Goal: Task Accomplishment & Management: Use online tool/utility

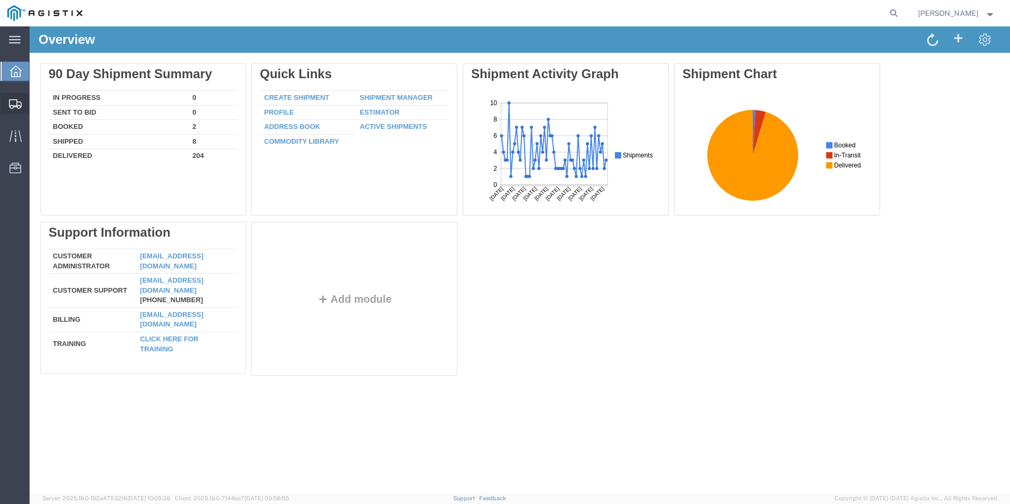
click at [0, 0] on span "Create from Template" at bounding box center [0, 0] width 0 height 0
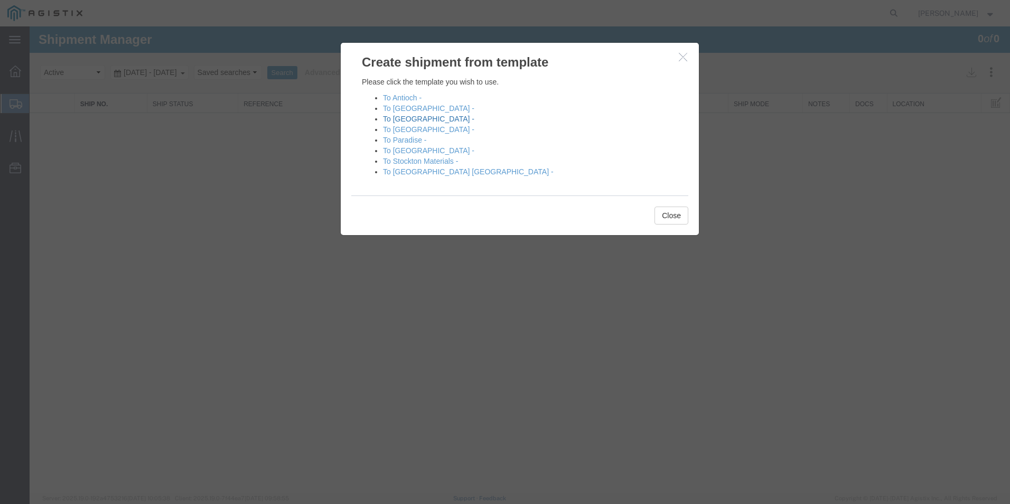
click at [405, 119] on link "To [GEOGRAPHIC_DATA] -" at bounding box center [428, 119] width 91 height 8
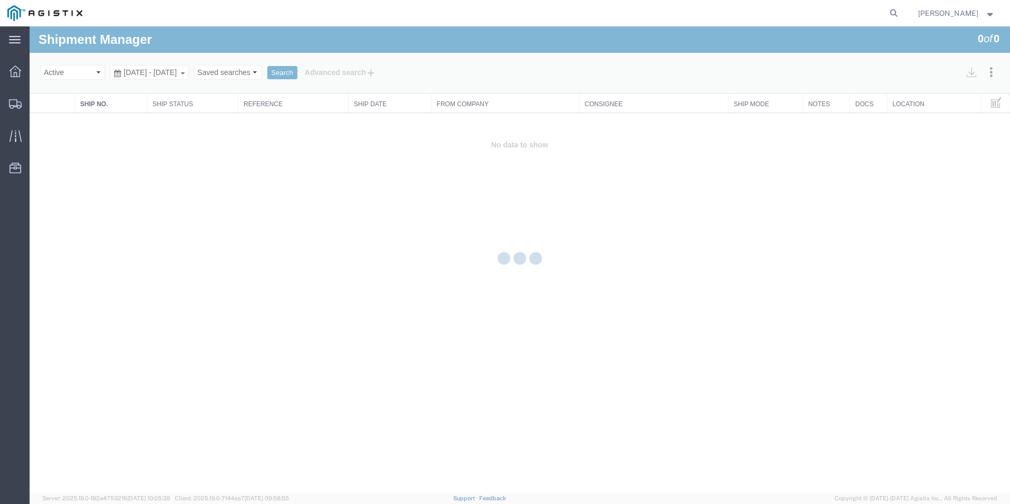
select select "PURCHORD"
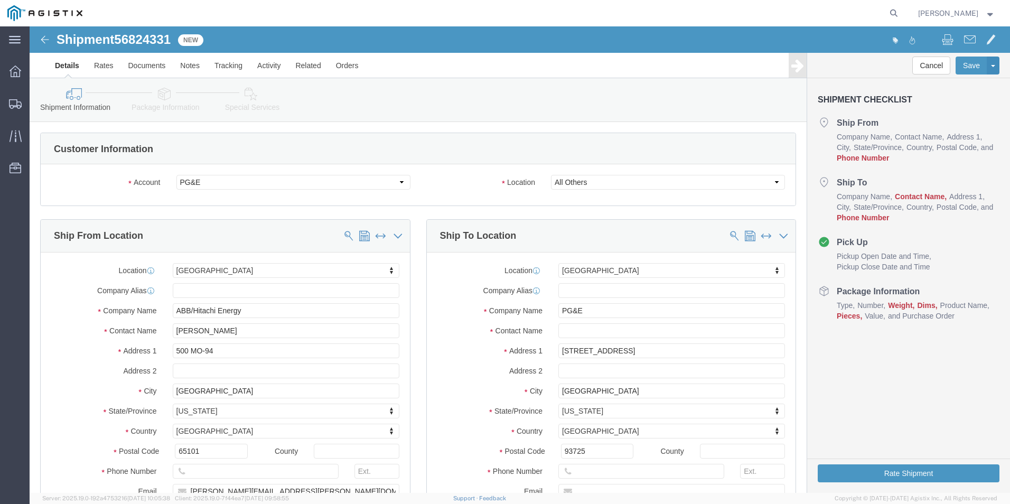
select select "19745"
click input "text"
type input "8888888888"
click input "text"
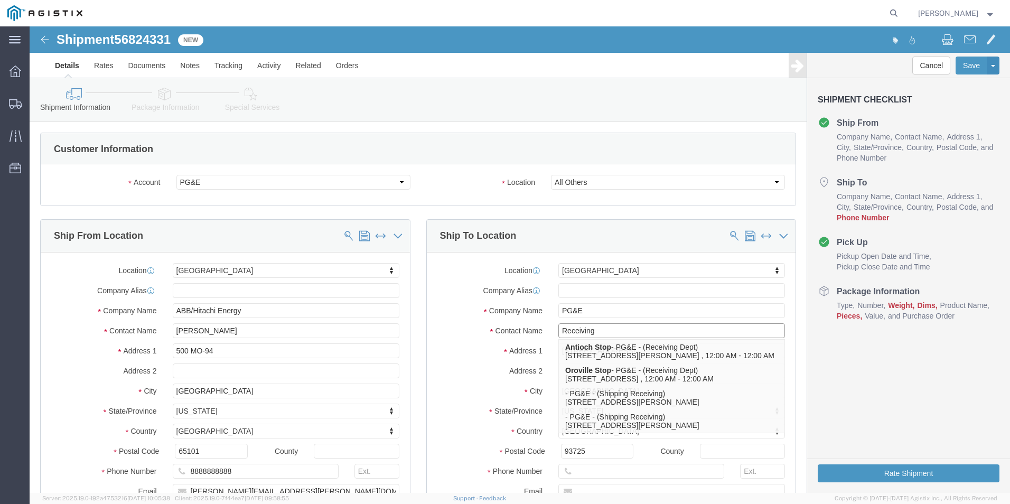
type input "Receiving"
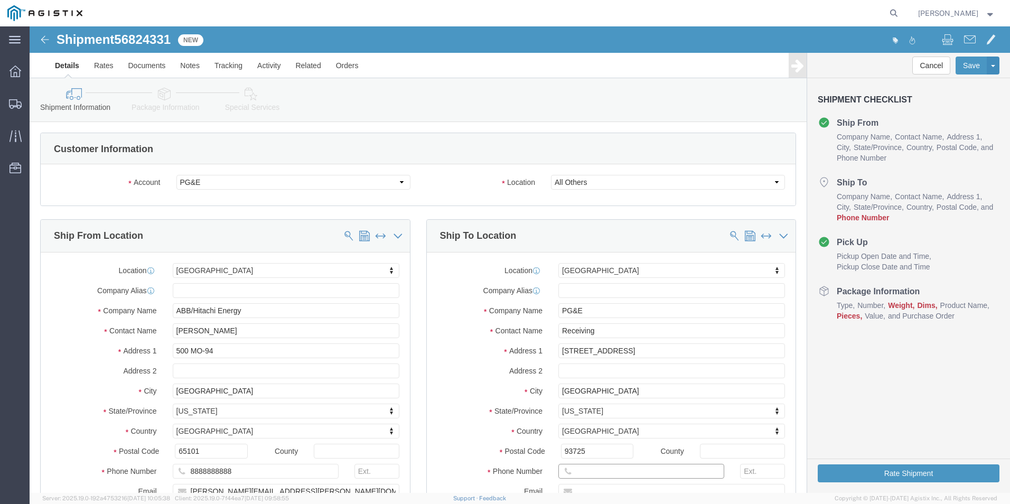
click input "text"
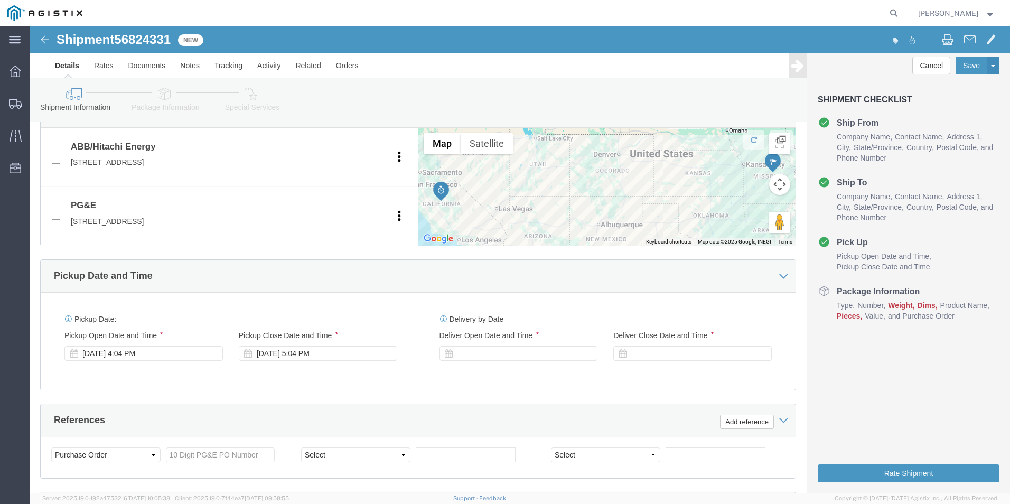
scroll to position [529, 0]
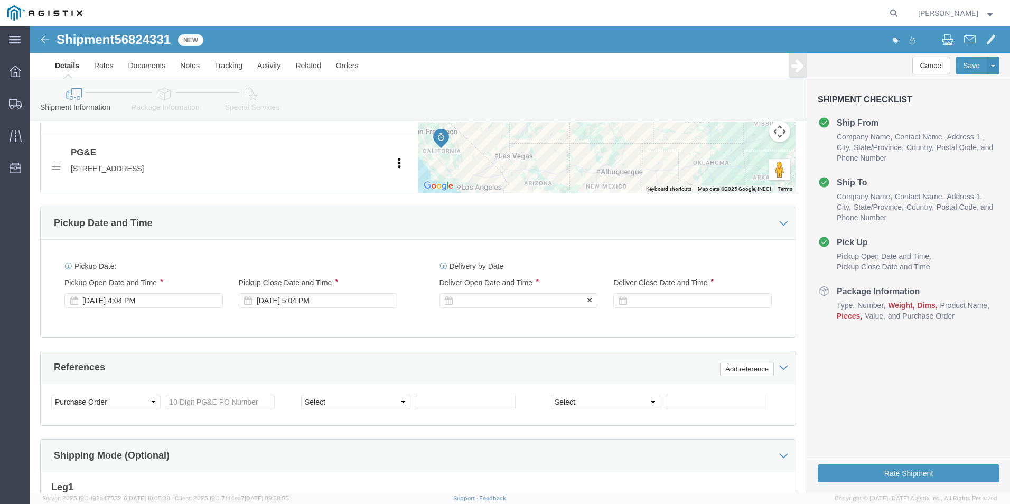
type input "8888888888"
click div
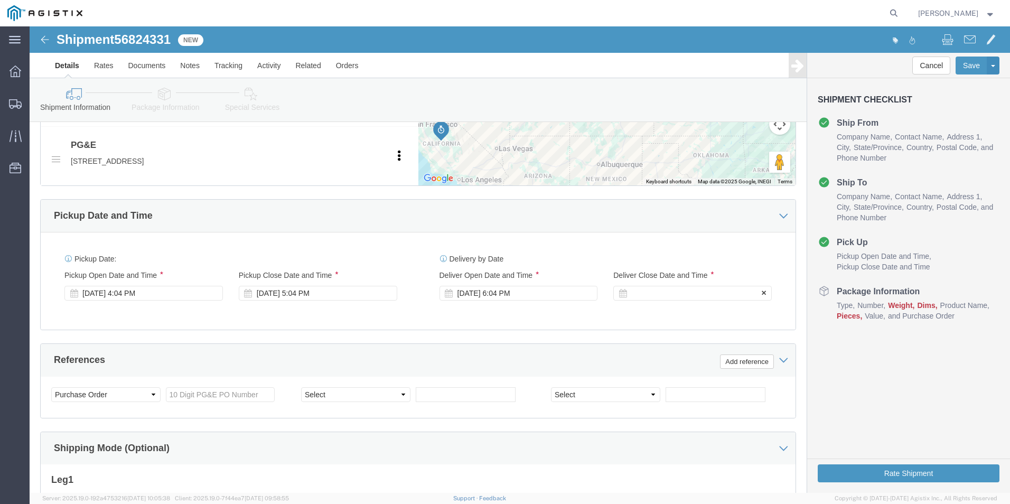
click div
click button "Apply"
click input "text"
type input "3501411916"
select select "BOL"
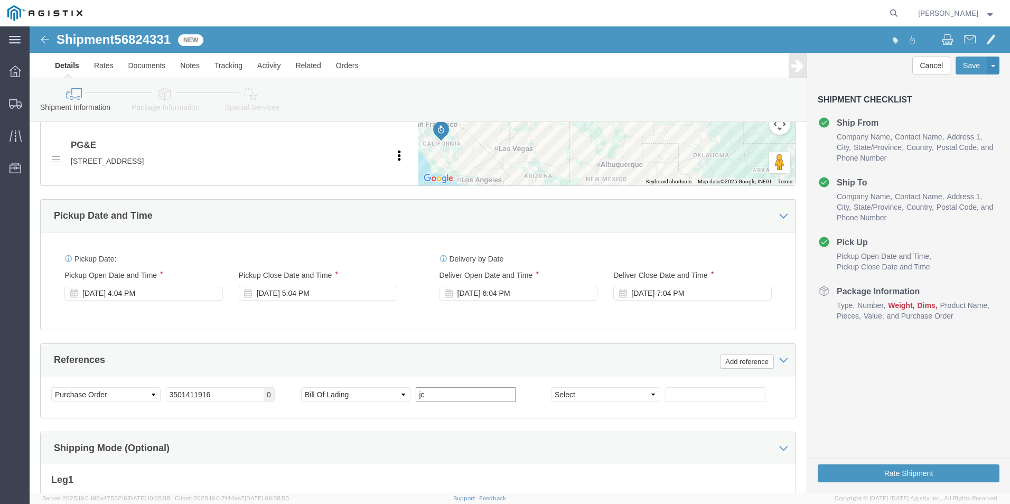
type input "j"
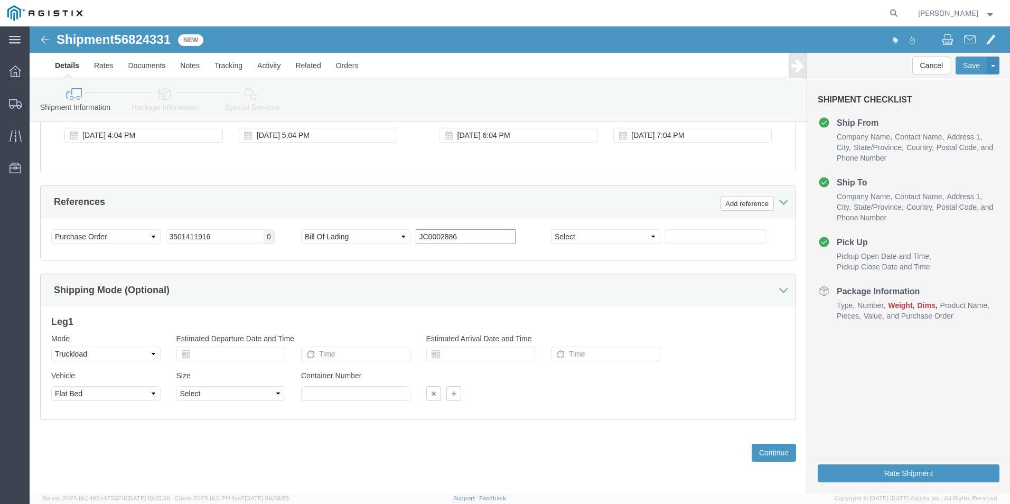
scroll to position [695, 0]
type input "JC0002886"
click button "Continue"
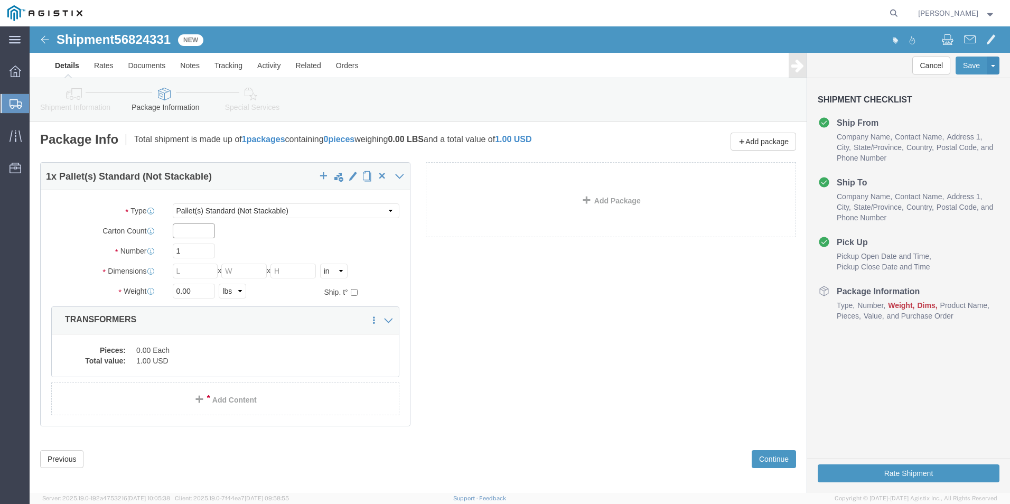
click input "text"
type input "1"
drag, startPoint x: 165, startPoint y: 221, endPoint x: 127, endPoint y: 222, distance: 38.1
click div "Number 1"
type input "14"
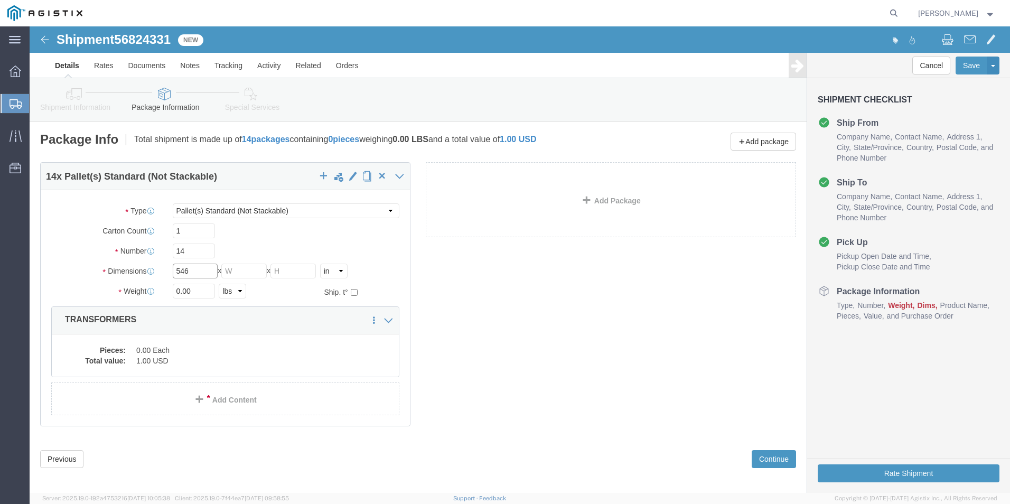
type input "546"
type input "72"
type input "28880.00"
click dd "0.00 Each"
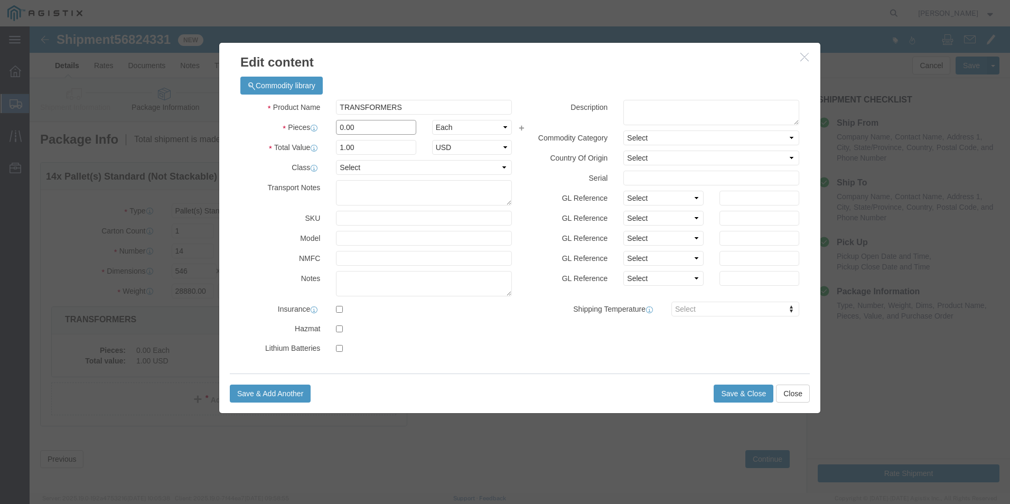
drag, startPoint x: 331, startPoint y: 100, endPoint x: 290, endPoint y: 96, distance: 40.9
click div "Pieces 0.00 Select Bag Barrels 100Board Feet Bottle Box Blister Pack Carats Can…"
type input "14"
click button "Save & Close"
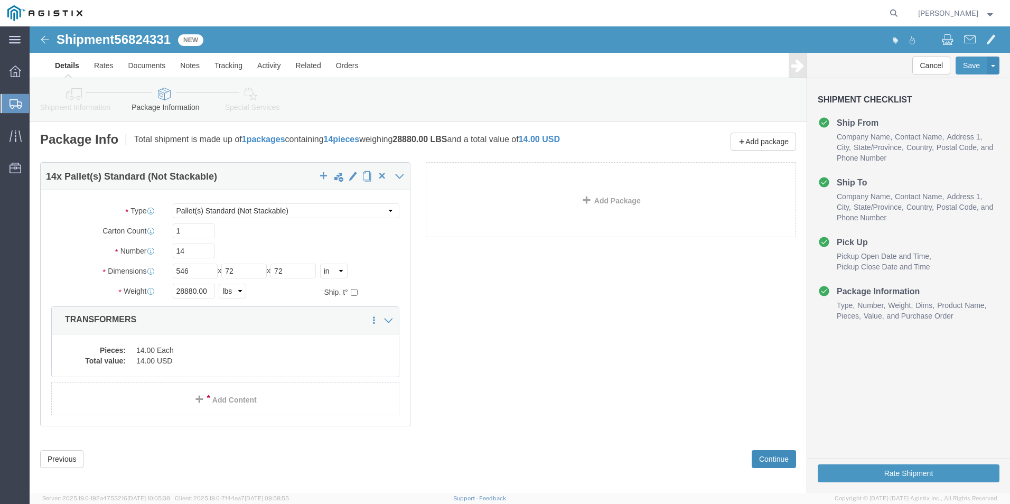
click button "Continue"
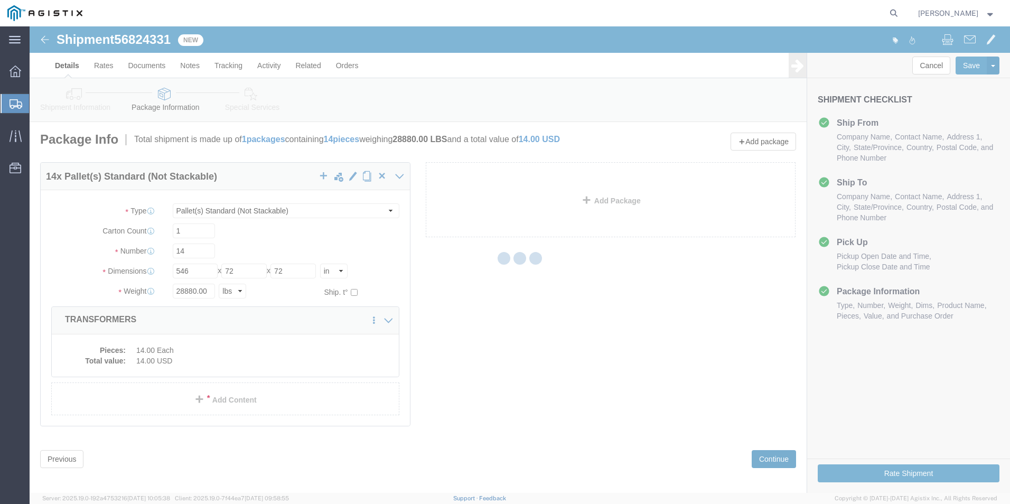
select select
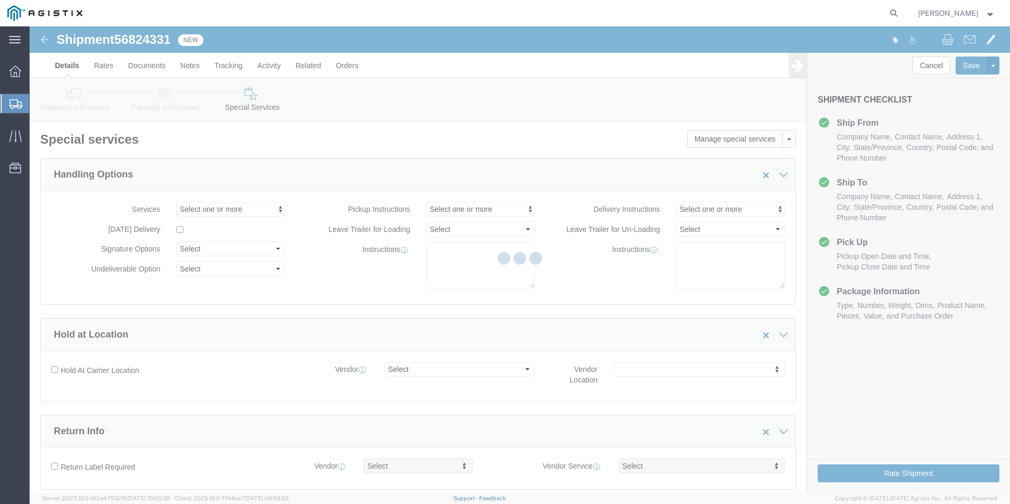
select select "COSTCENTER"
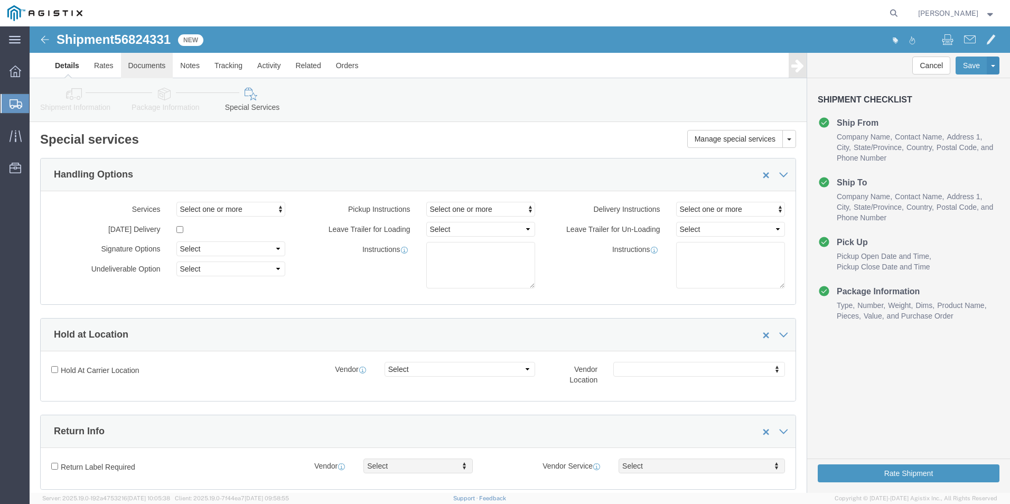
click link "Documents"
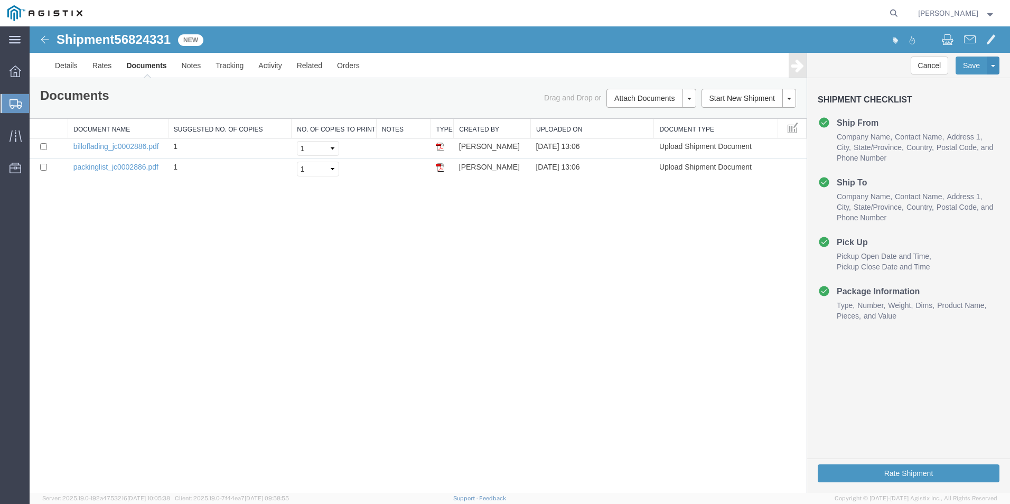
click at [152, 38] on span "56824331" at bounding box center [142, 39] width 57 height 14
copy span "56824331"
click at [911, 471] on button "Rate Shipment" at bounding box center [909, 474] width 182 height 18
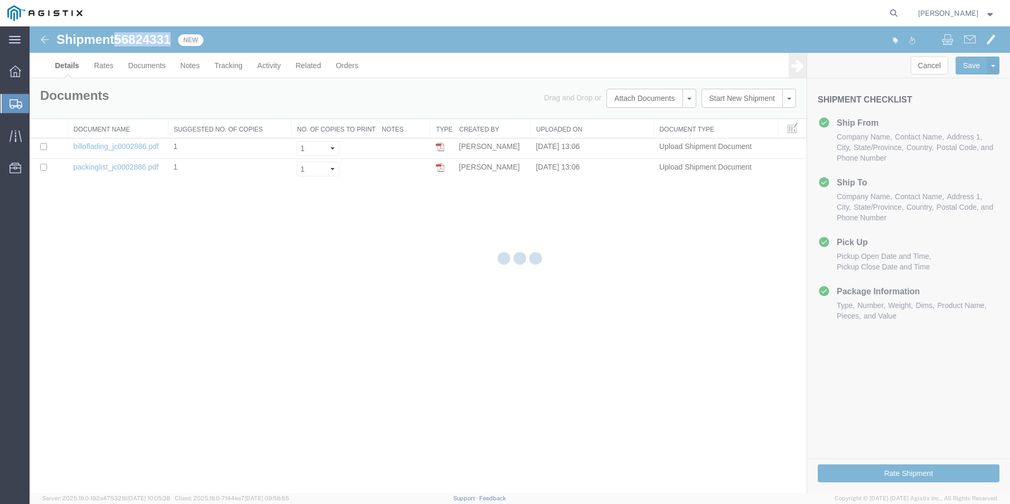
select select "54011"
select select "19745"
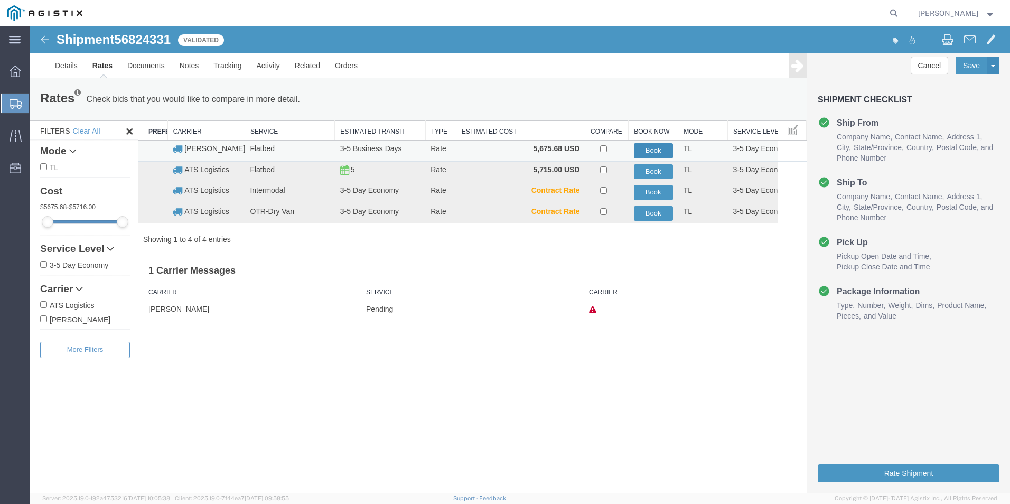
click at [653, 146] on button "Book" at bounding box center [653, 150] width 39 height 15
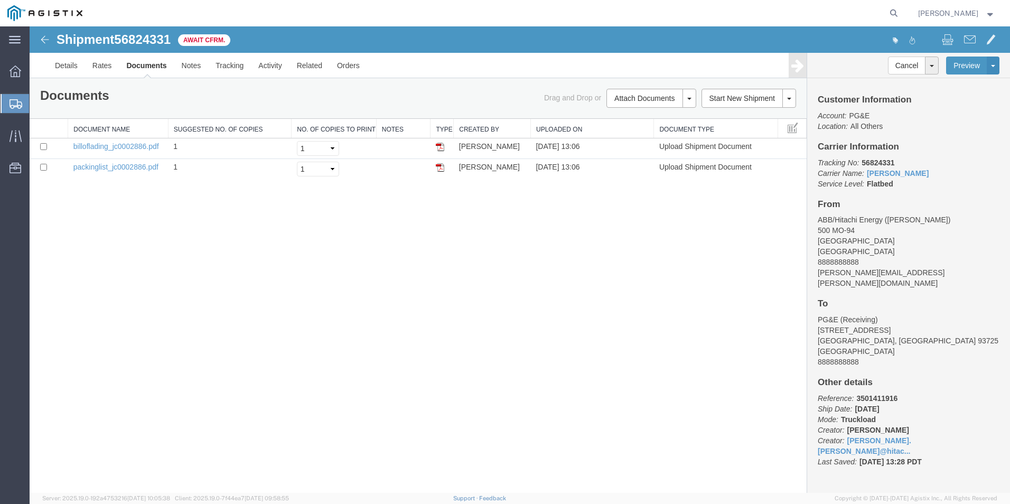
click at [0, 0] on span "Create from Template" at bounding box center [0, 0] width 0 height 0
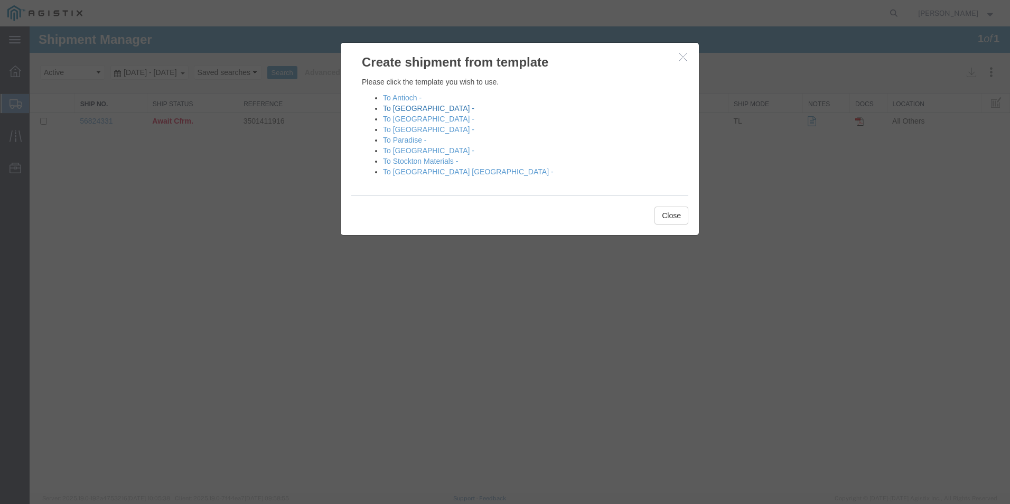
click at [405, 109] on link "To [GEOGRAPHIC_DATA] -" at bounding box center [428, 108] width 91 height 8
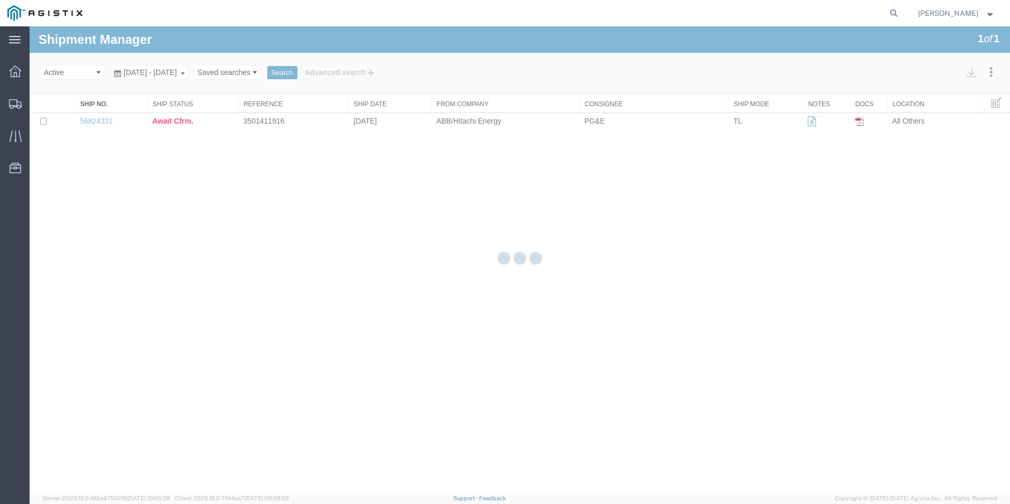
select select "54011"
select select "19740"
select select "PURCHORD"
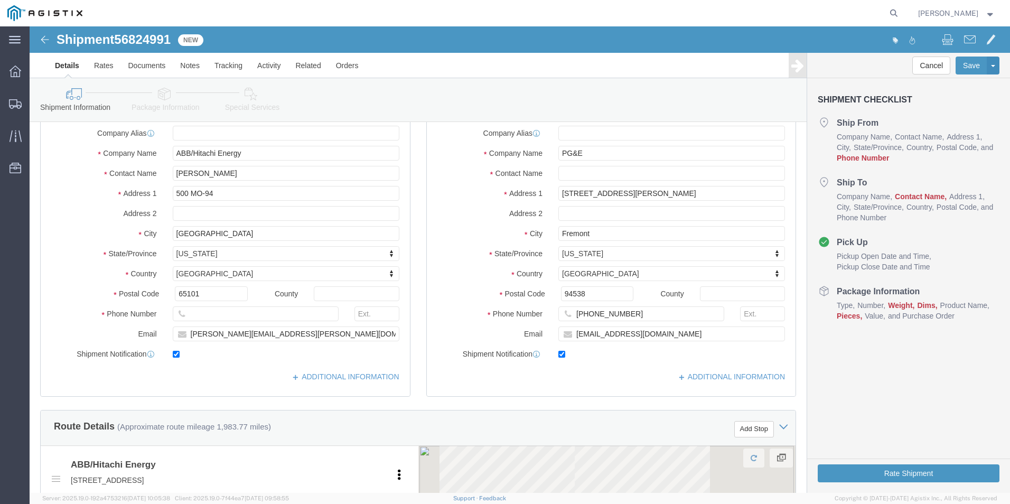
scroll to position [159, 0]
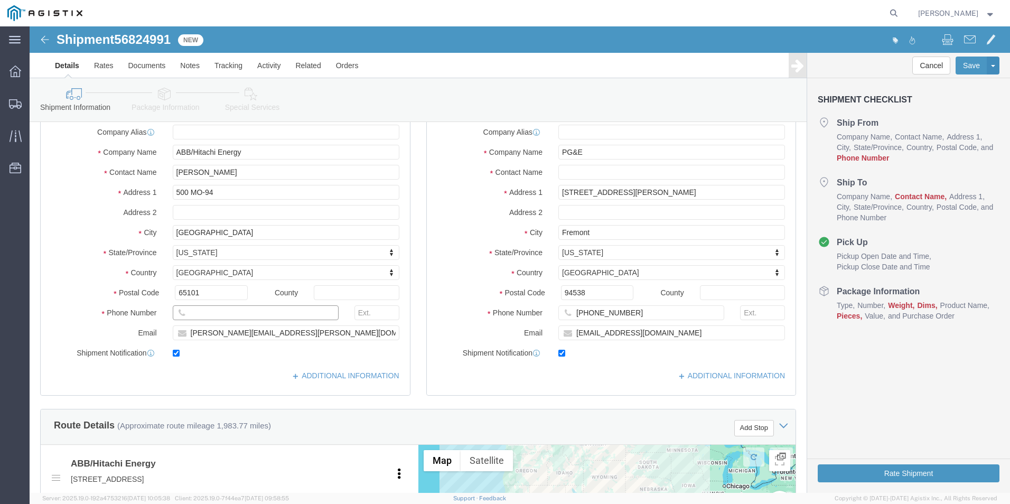
click input "text"
type input "8888888888"
click input "text"
type input "r"
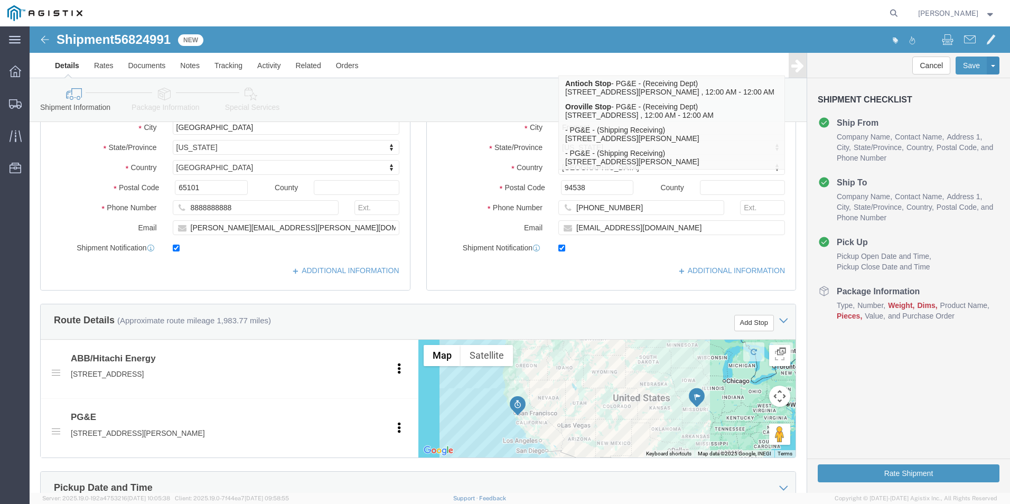
scroll to position [264, 0]
type input "Receiving"
click label
click input "checkbox"
checkbox input "false"
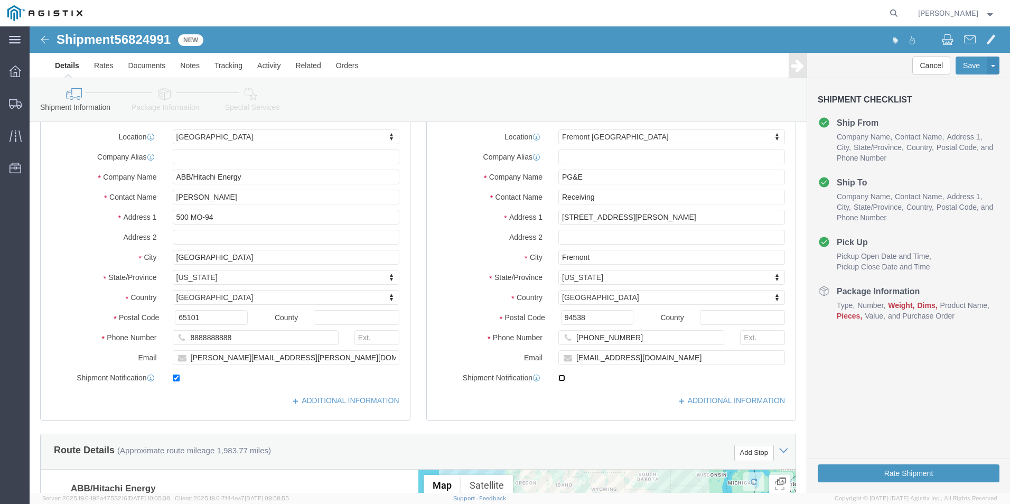
scroll to position [106, 0]
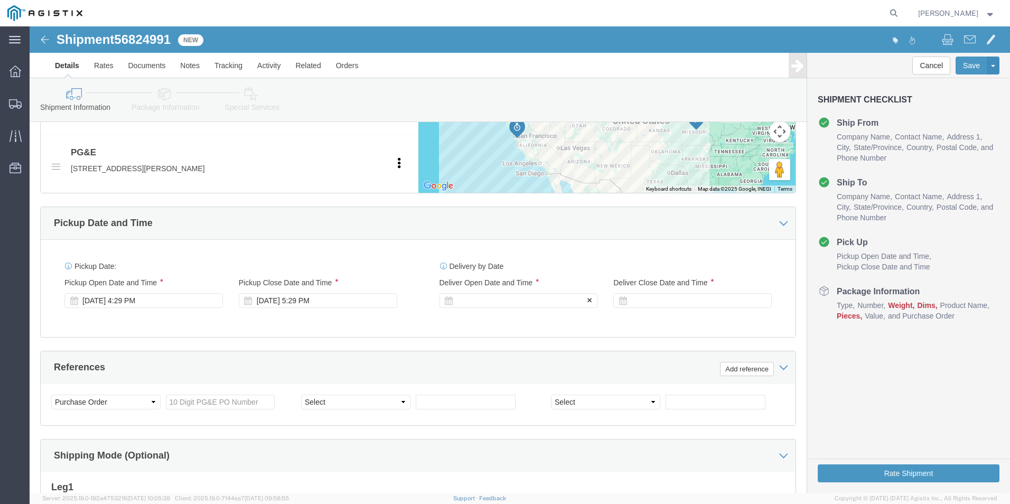
click div
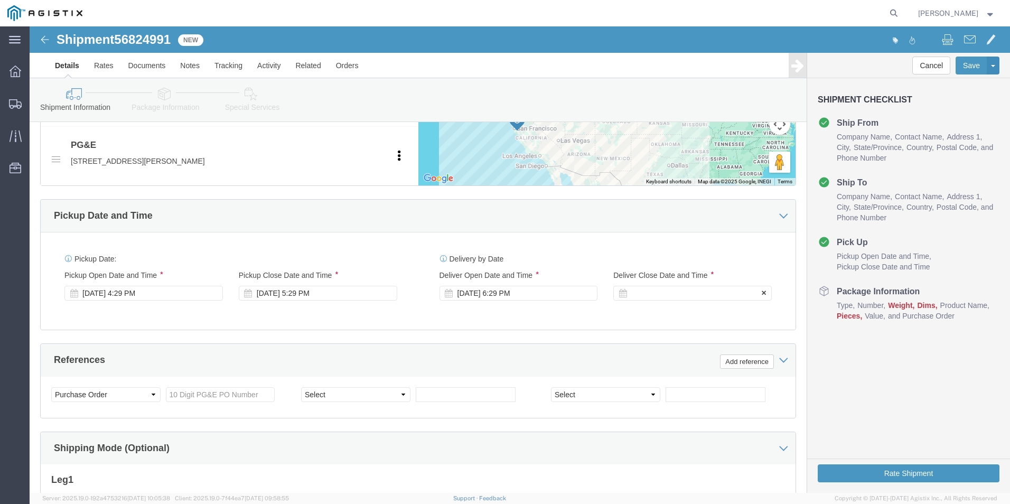
click div
click button "Apply"
click input "text"
type input "3501412794"
select select "BOL"
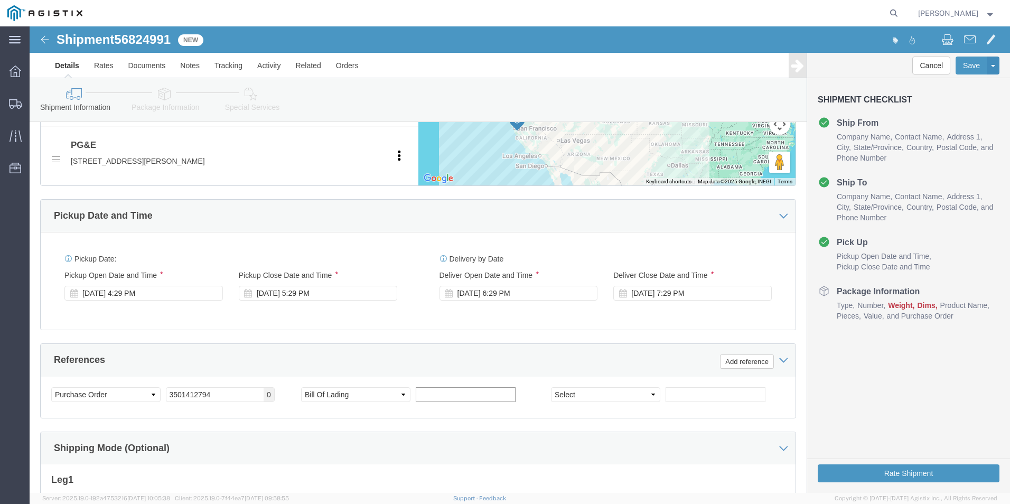
type input "j"
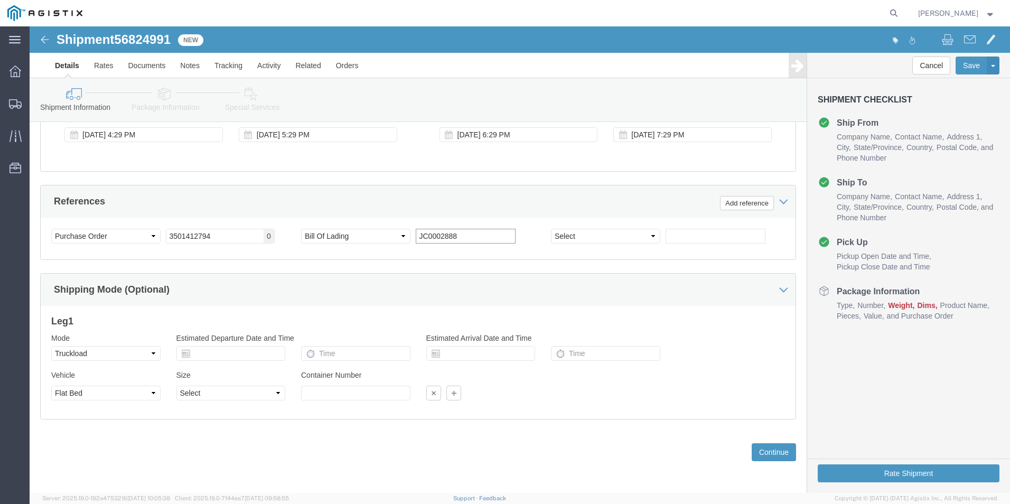
scroll to position [695, 0]
type input "JC0002888"
click button "Continue"
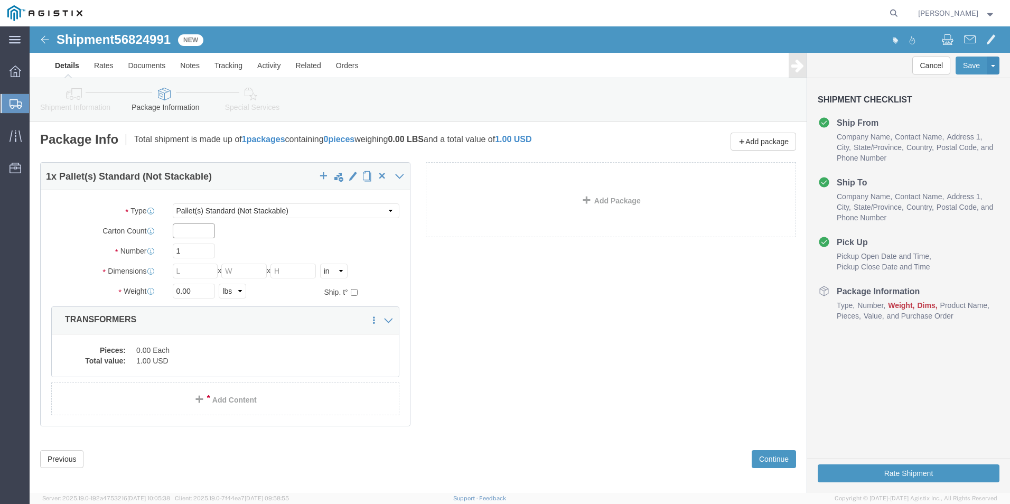
click input "text"
type input "1"
type input "16"
type input "522"
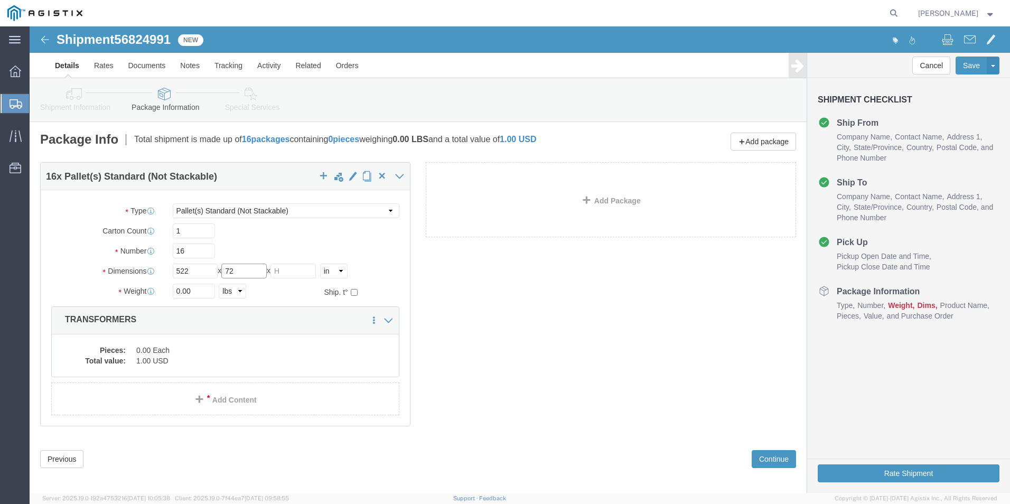
type input "72"
type input "31000.00"
click dd "0.00 Each"
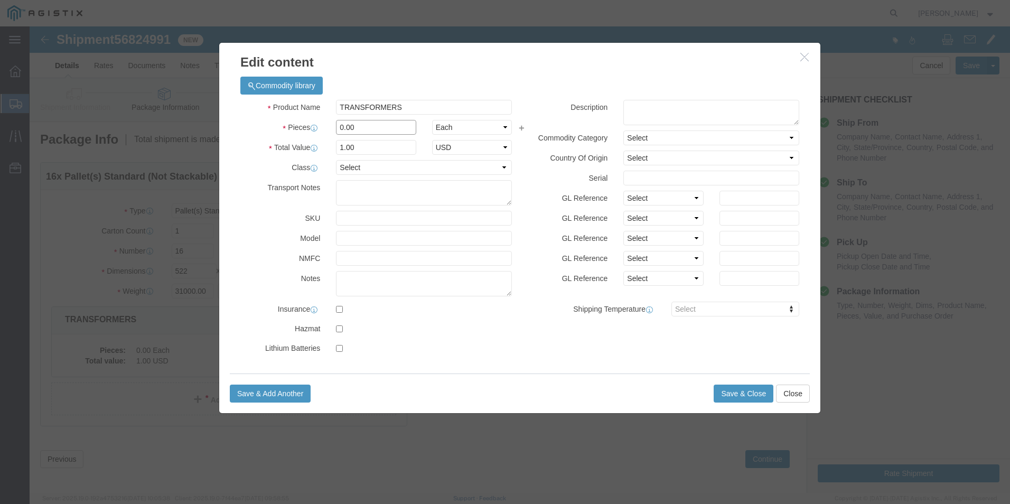
drag, startPoint x: 325, startPoint y: 100, endPoint x: 299, endPoint y: 100, distance: 25.9
click div "0.00"
type input "16"
click button "Save & Close"
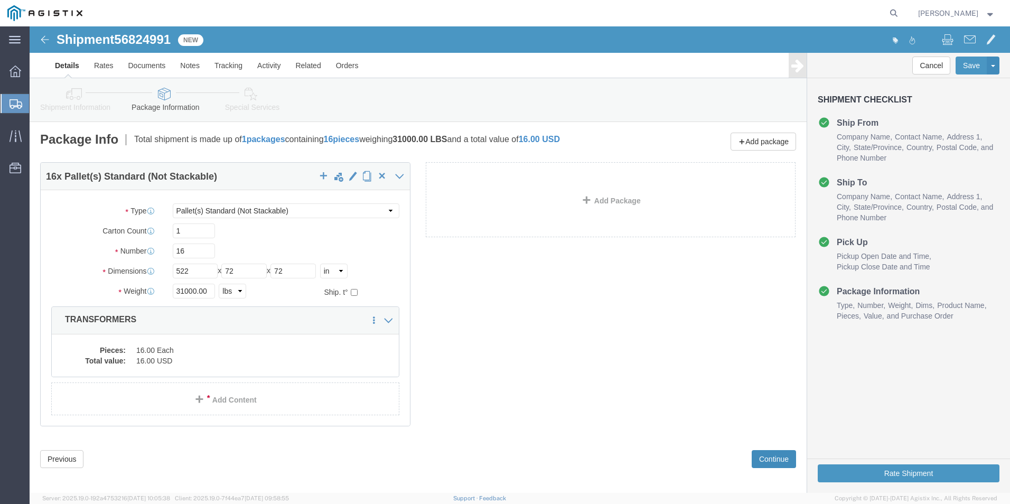
click button "Continue"
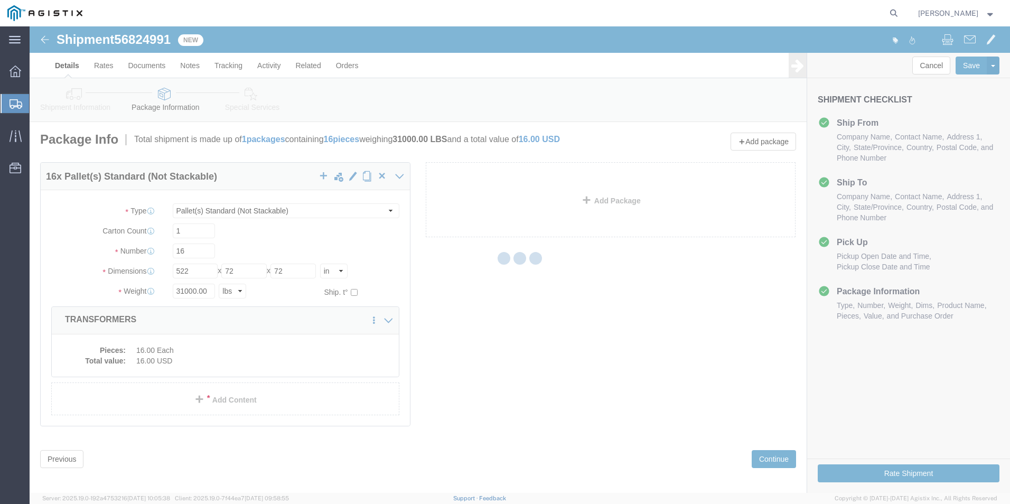
select select
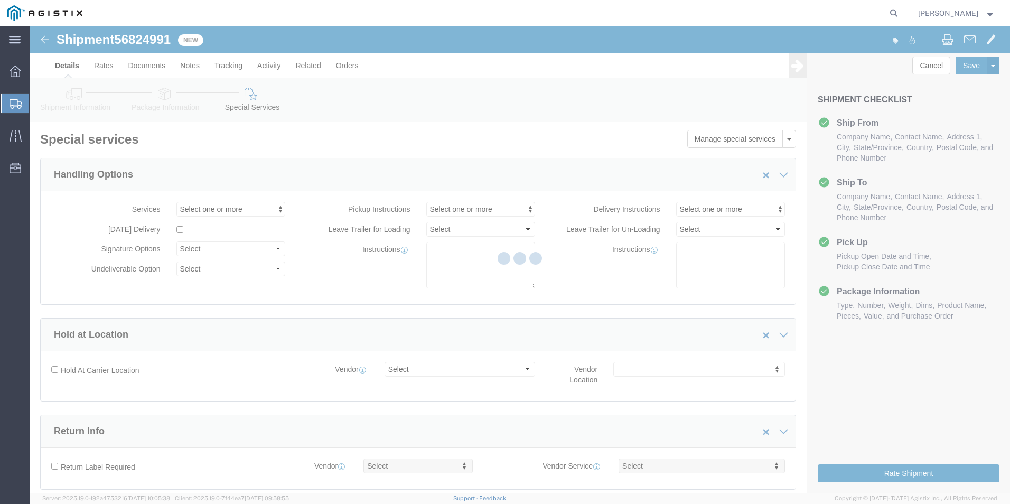
select select "COSTCENTER"
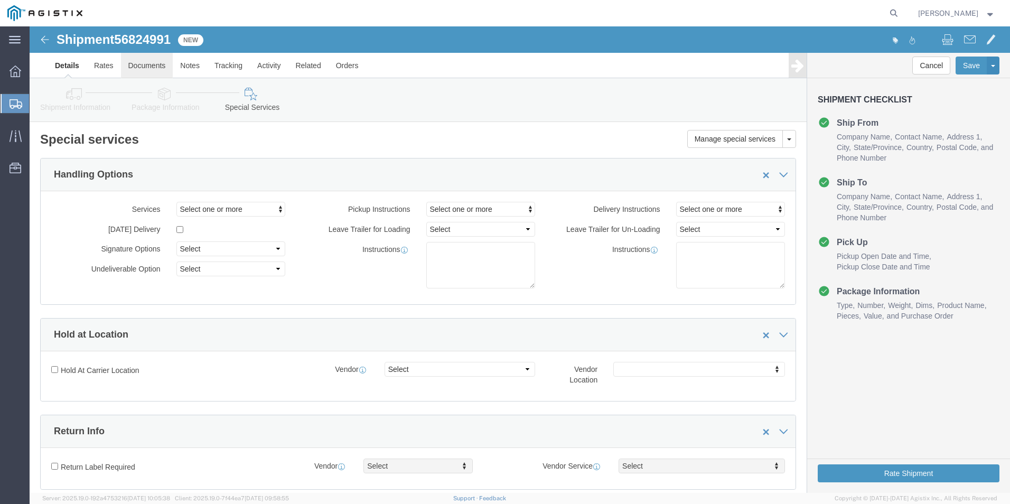
click link "Documents"
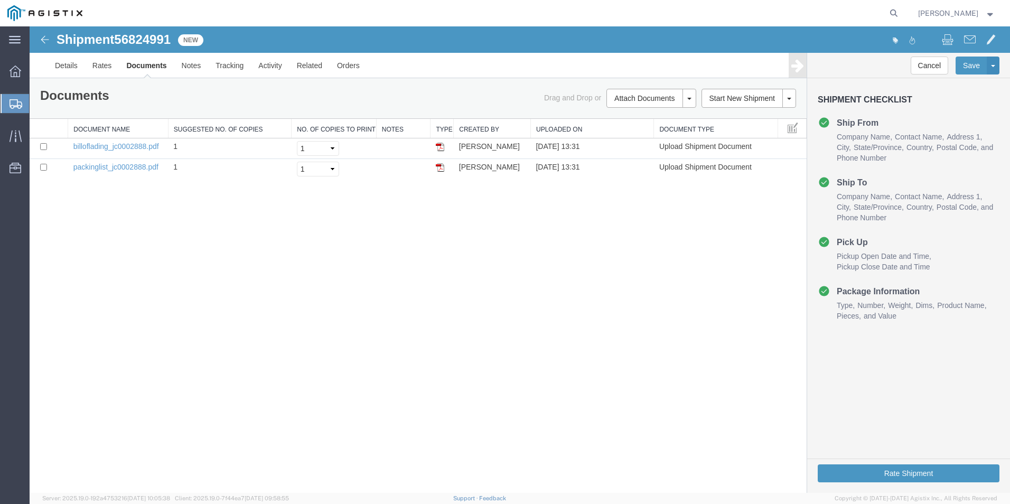
click at [151, 40] on span "56824991" at bounding box center [142, 39] width 57 height 14
copy span "56824991"
click at [907, 472] on button "Rate Shipment" at bounding box center [909, 474] width 182 height 18
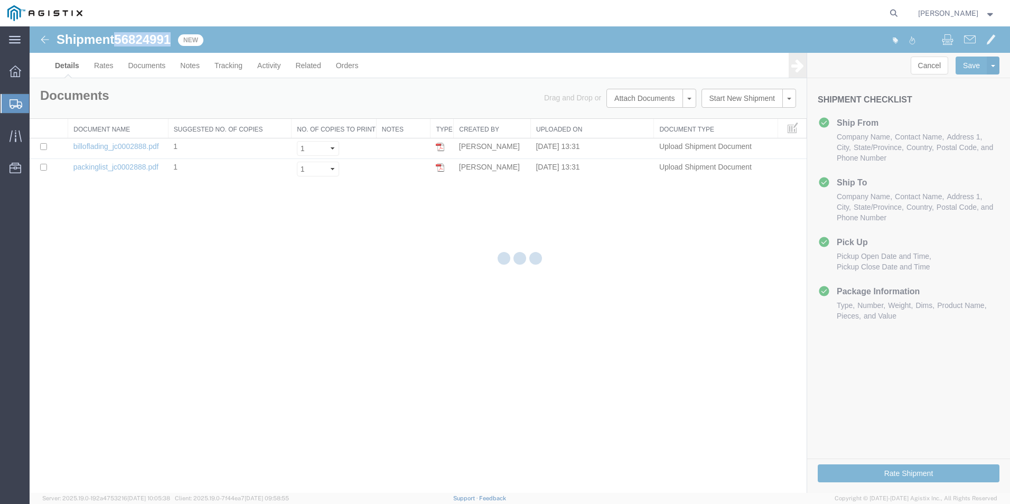
select select "54011"
select select "19740"
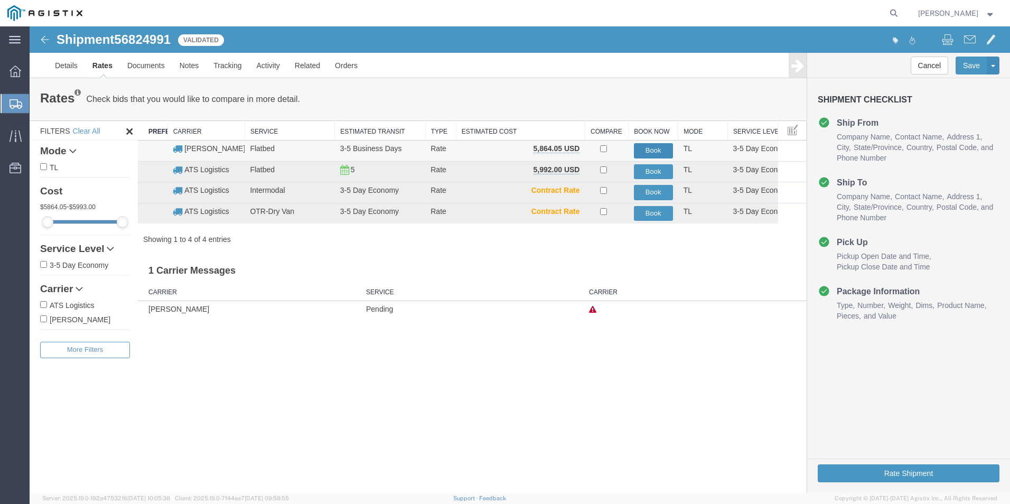
click at [656, 150] on button "Book" at bounding box center [653, 150] width 39 height 15
